Goal: Task Accomplishment & Management: Use online tool/utility

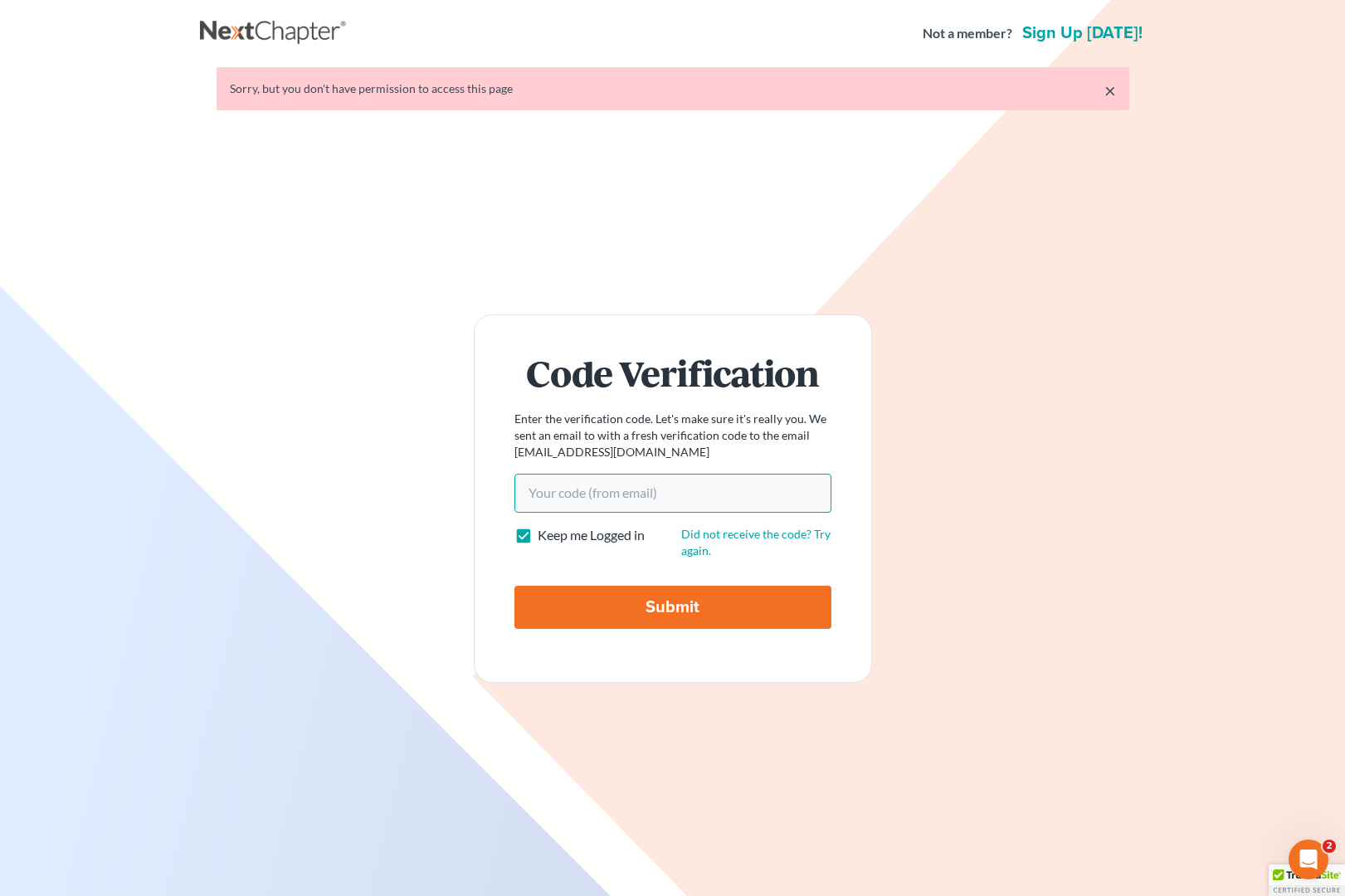
click at [688, 499] on input "Your code(from email)" at bounding box center [672, 492] width 317 height 38
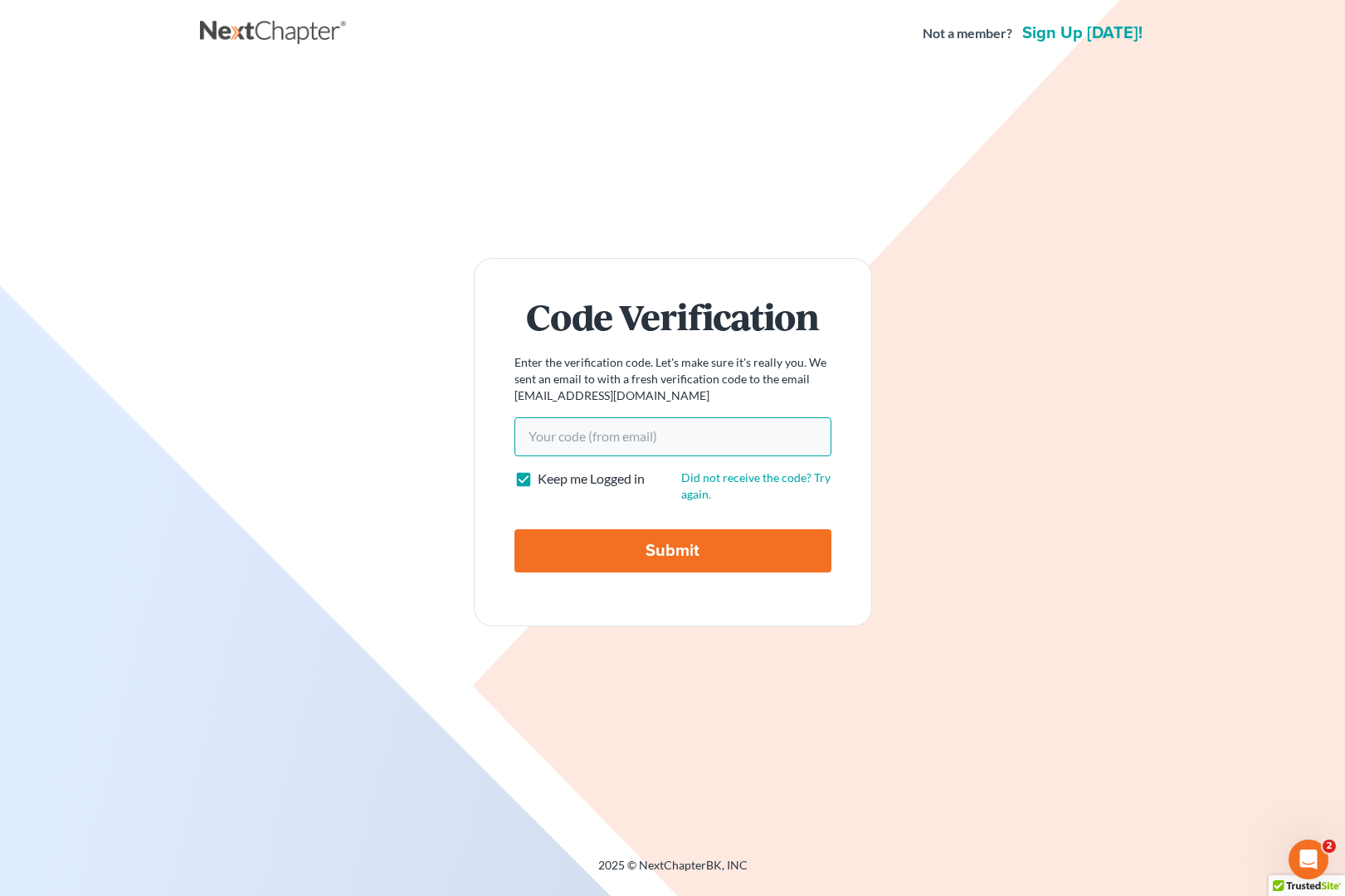
paste input "a999f4"
type input "a999f4"
click at [702, 560] on input "Submit" at bounding box center [672, 550] width 317 height 43
type input "Thinking..."
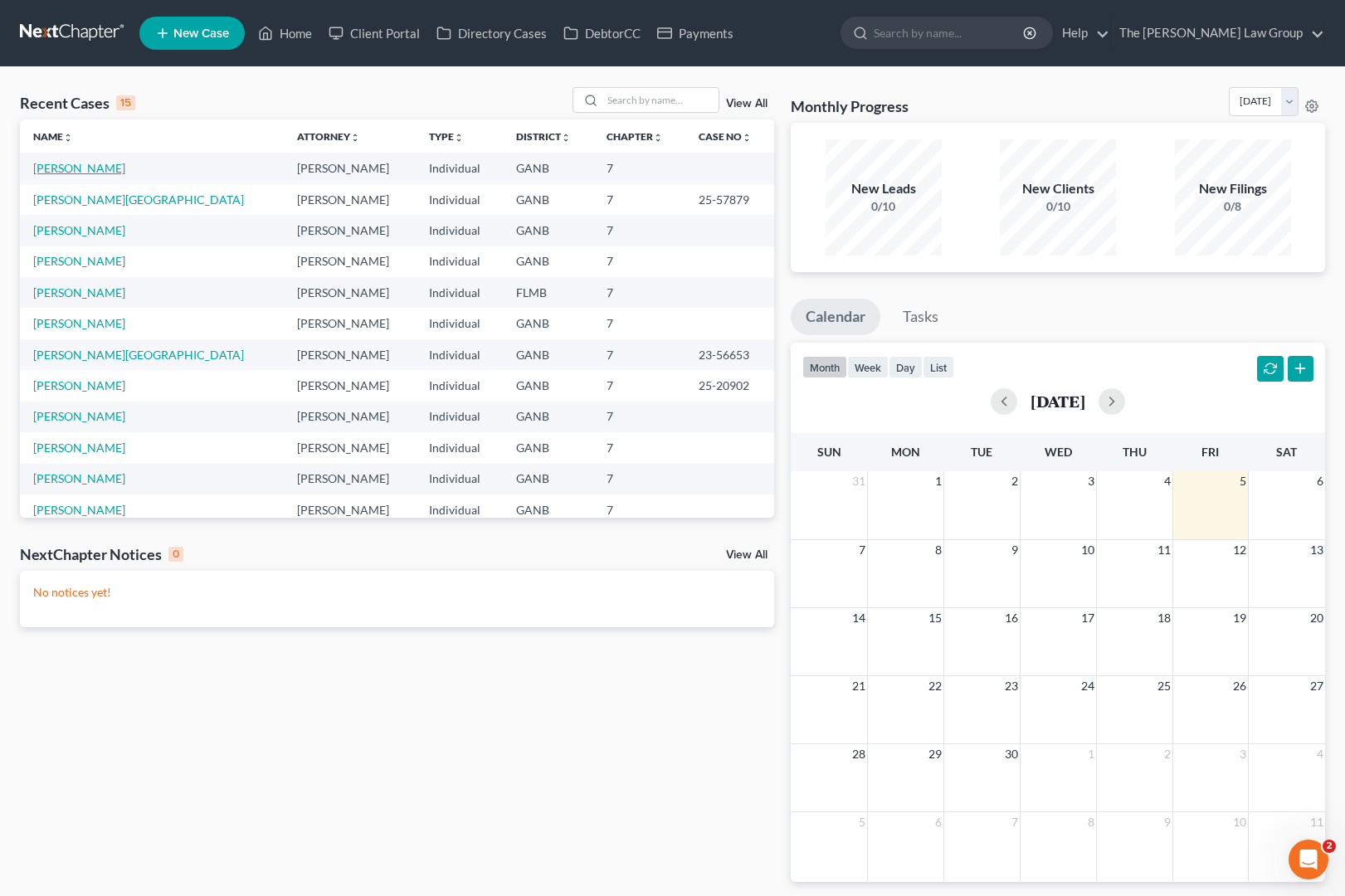
click at [79, 168] on link "[PERSON_NAME]" at bounding box center [79, 168] width 92 height 14
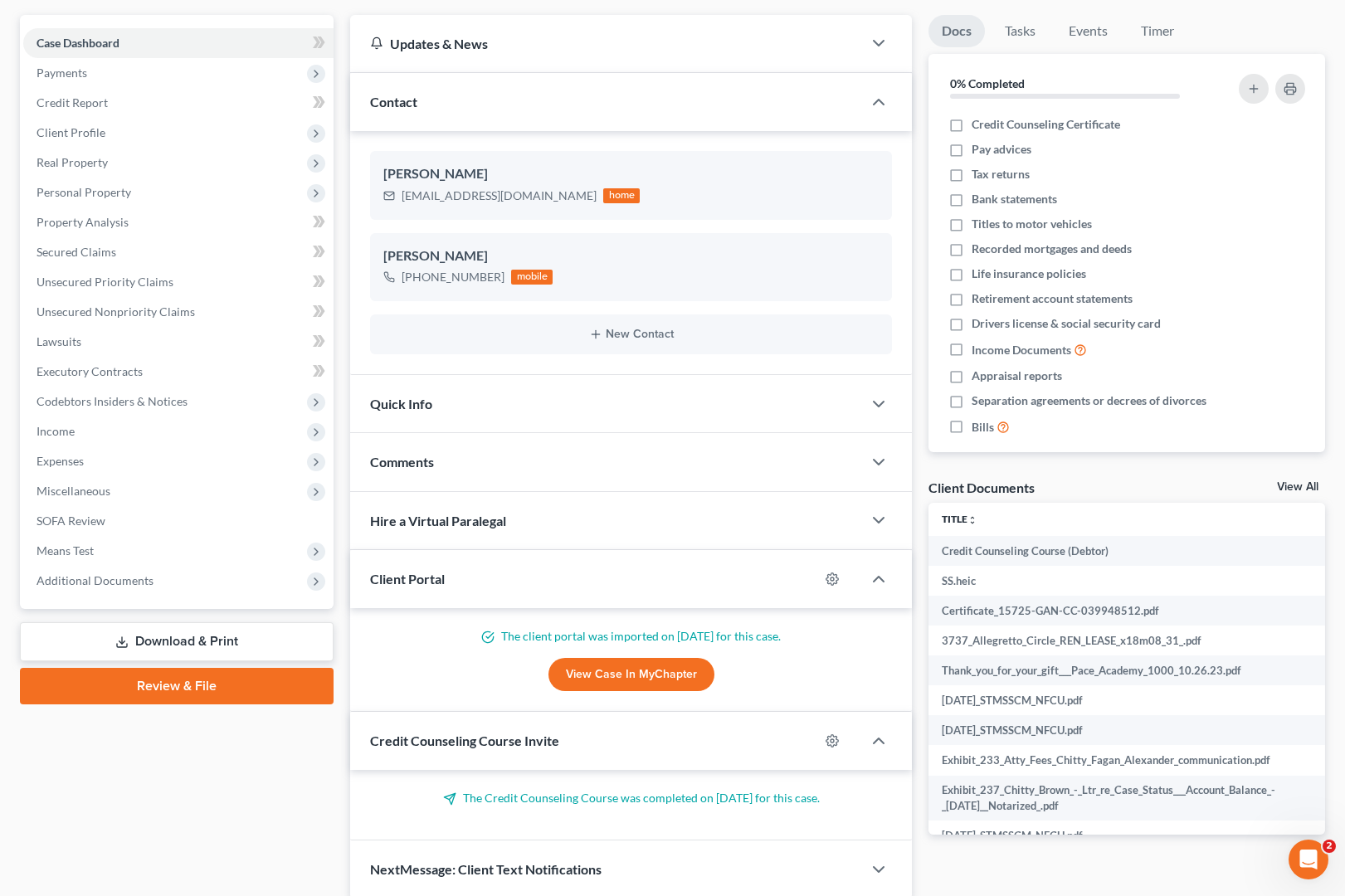
scroll to position [209, 0]
